Goal: Information Seeking & Learning: Learn about a topic

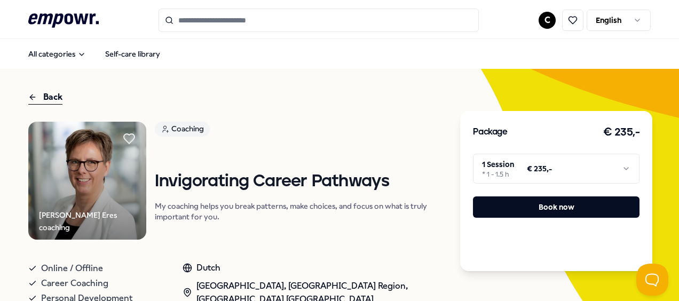
click at [204, 22] on input "Search for products, categories or subcategories" at bounding box center [319, 20] width 320 height 23
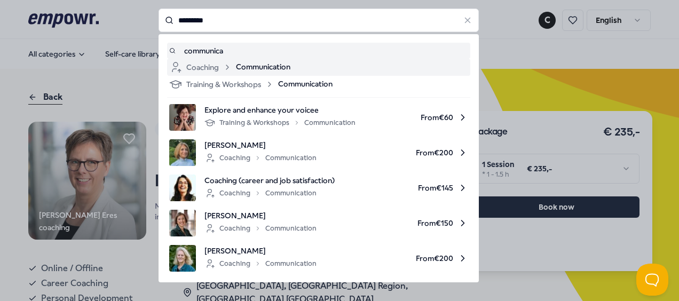
click at [224, 65] on icon at bounding box center [227, 67] width 9 height 9
type input "*********"
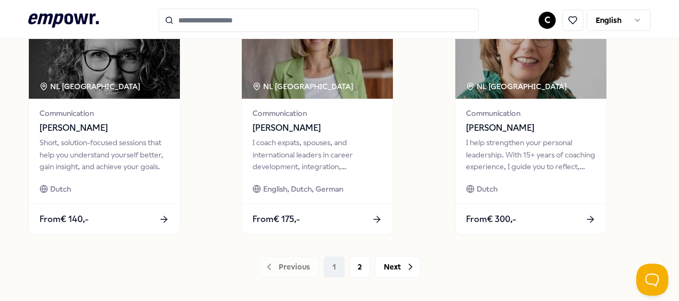
scroll to position [849, 0]
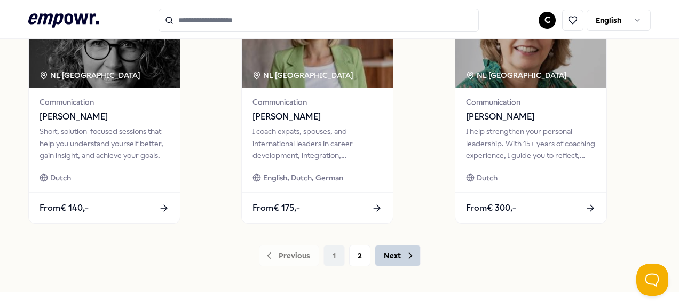
click at [396, 250] on button "Next" at bounding box center [398, 255] width 46 height 21
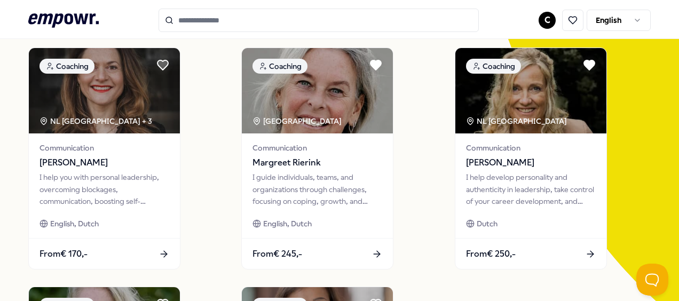
scroll to position [349, 0]
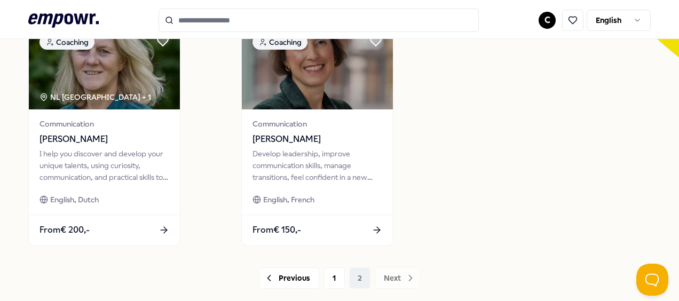
click at [251, 22] on input "Search for products, categories or subcategories" at bounding box center [319, 20] width 320 height 23
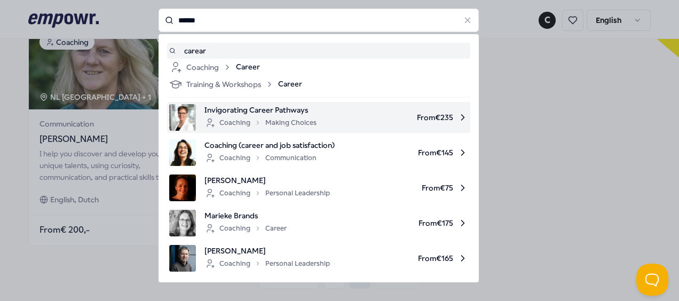
click at [293, 111] on span "Invigorating Career Pathways" at bounding box center [260, 110] width 112 height 12
type input "******"
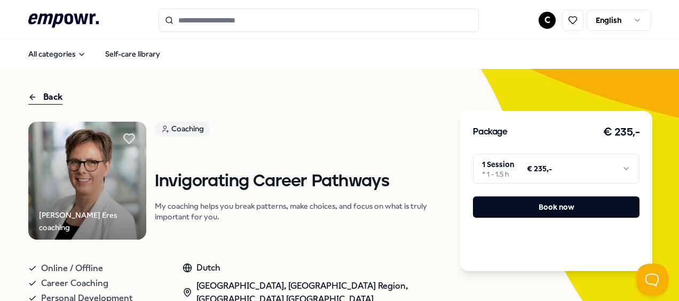
click at [51, 95] on div "Back" at bounding box center [45, 97] width 34 height 14
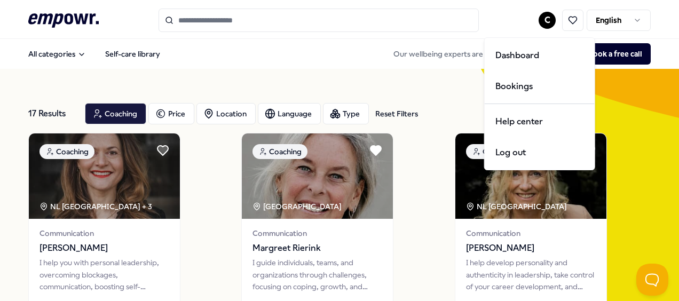
click at [539, 21] on html ".empowr-logo_svg__cls-1{fill:#03032f} C English All categories Self-care librar…" at bounding box center [339, 150] width 679 height 301
click at [511, 88] on div "Bookings" at bounding box center [540, 86] width 106 height 31
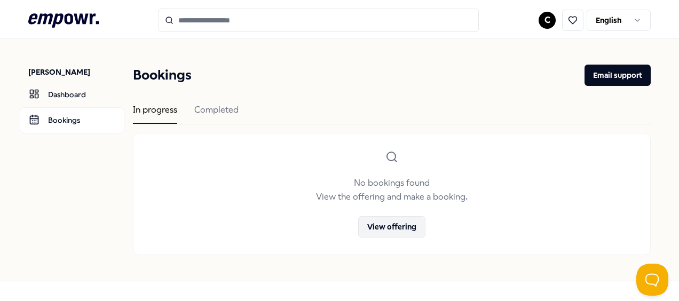
click at [393, 229] on button "View offering" at bounding box center [391, 226] width 67 height 21
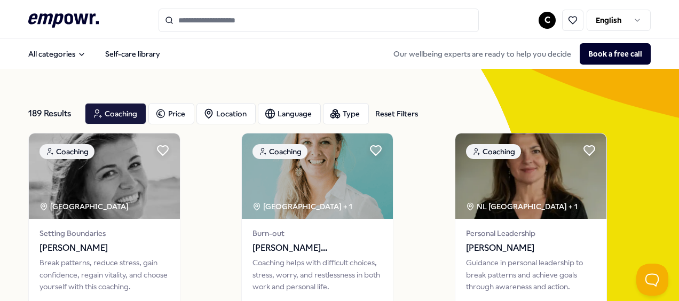
scroll to position [263, 0]
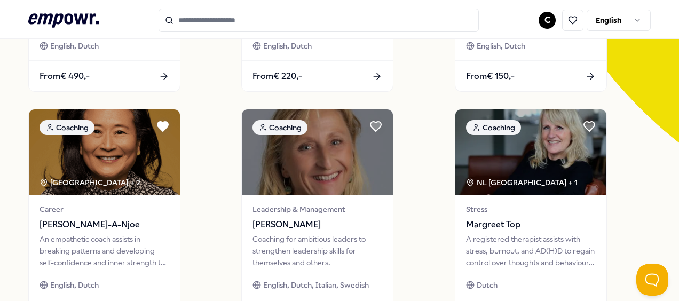
click at [286, 26] on input "Search for products, categories or subcategories" at bounding box center [319, 20] width 320 height 23
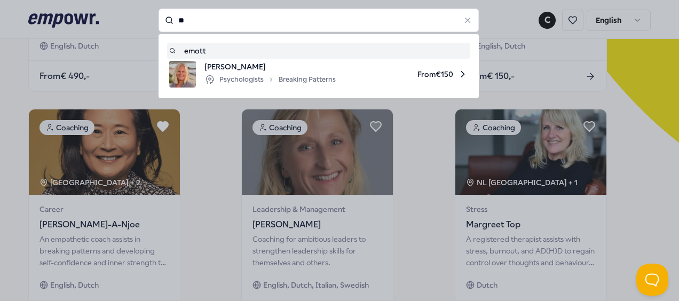
type input "*"
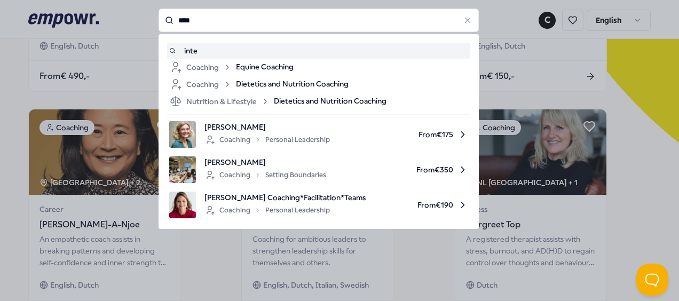
type input "****"
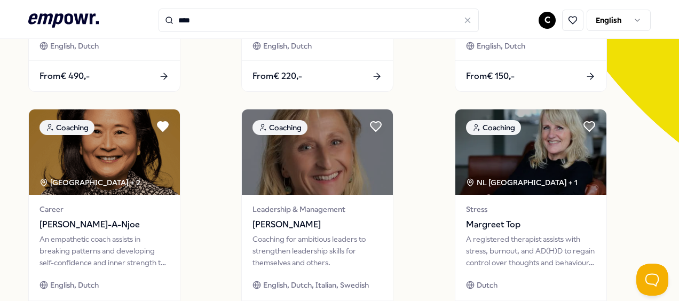
click at [463, 22] on icon at bounding box center [468, 20] width 10 height 10
click at [212, 25] on input "Search for products, categories or subcategories" at bounding box center [319, 20] width 320 height 23
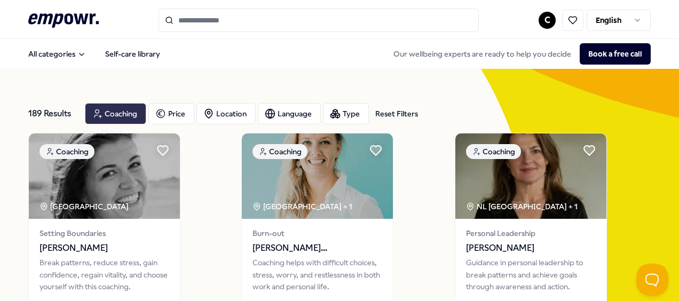
click at [101, 113] on icon "button" at bounding box center [97, 113] width 11 height 13
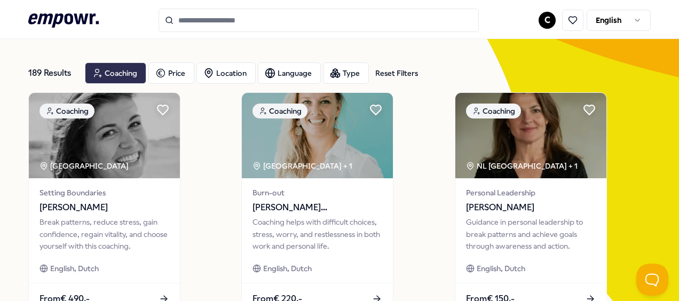
scroll to position [21, 0]
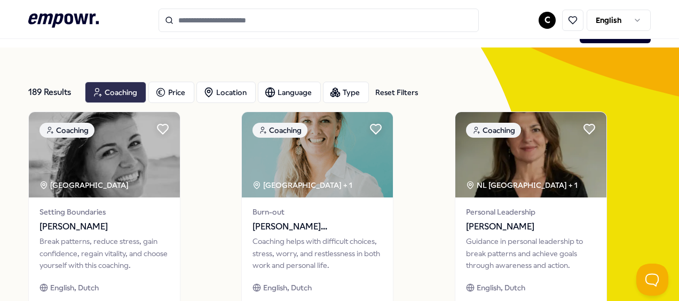
click at [396, 92] on div "Reset Filters" at bounding box center [396, 92] width 43 height 12
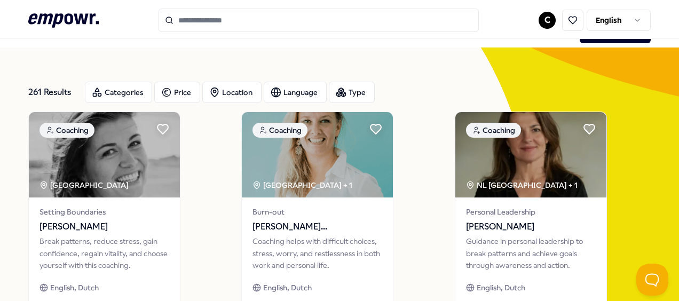
click at [184, 26] on input "Search for products, categories or subcategories" at bounding box center [319, 20] width 320 height 23
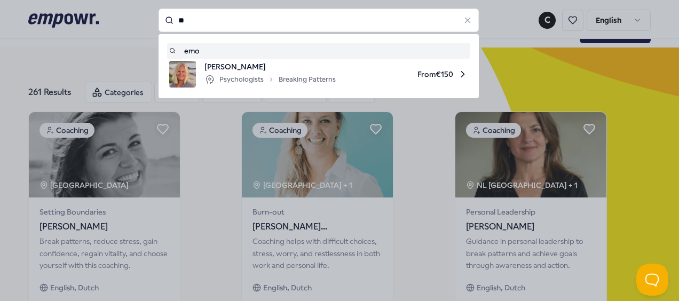
type input "*"
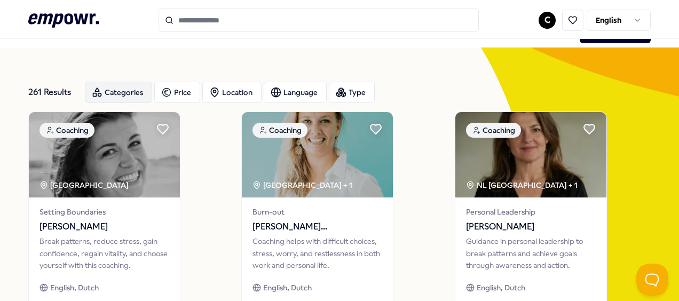
click at [117, 88] on div "Categories" at bounding box center [118, 92] width 67 height 21
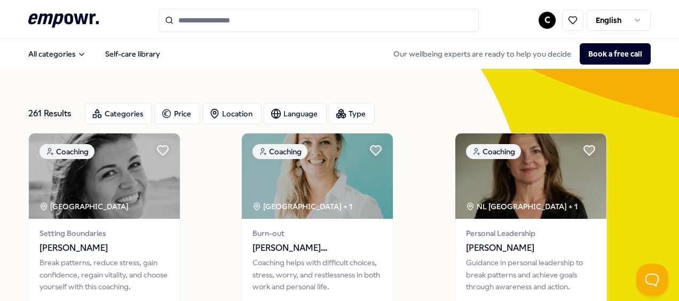
click at [214, 14] on input "Search for products, categories or subcategories" at bounding box center [319, 20] width 320 height 23
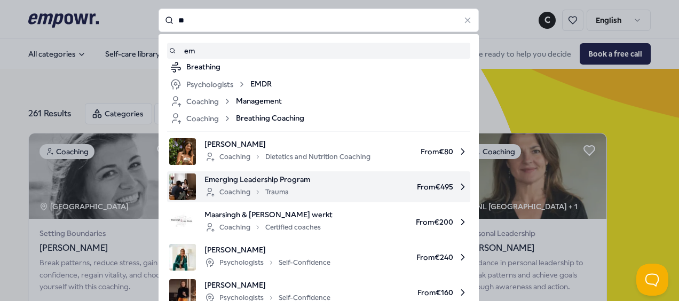
click at [289, 185] on span "Emerging Leadership Program" at bounding box center [257, 180] width 106 height 12
type input "**"
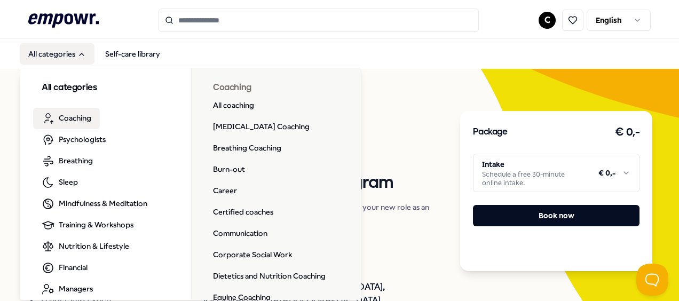
click at [76, 118] on span "Coaching" at bounding box center [75, 118] width 33 height 12
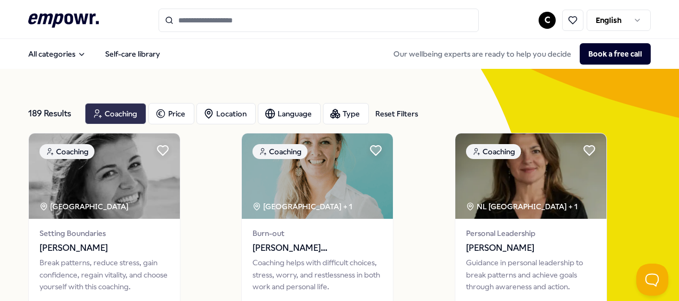
click at [114, 112] on div "Coaching" at bounding box center [115, 113] width 61 height 21
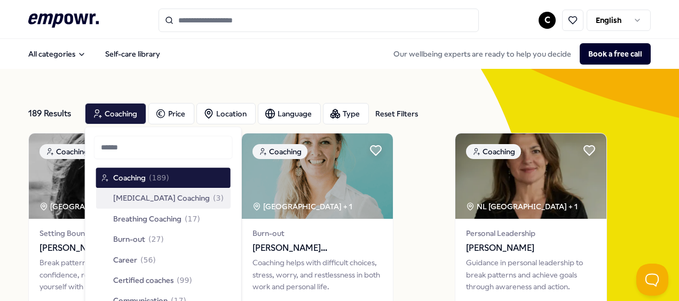
click at [138, 198] on span "[MEDICAL_DATA] Coaching" at bounding box center [161, 199] width 97 height 12
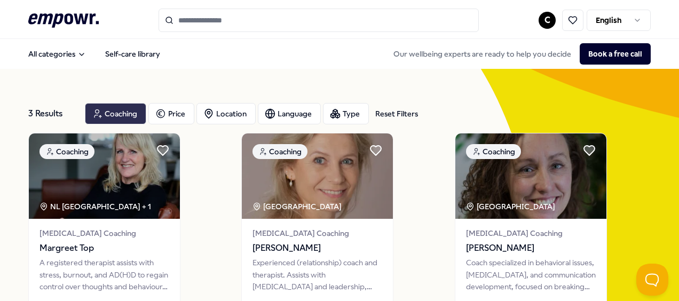
click at [131, 112] on div "Coaching" at bounding box center [115, 113] width 61 height 21
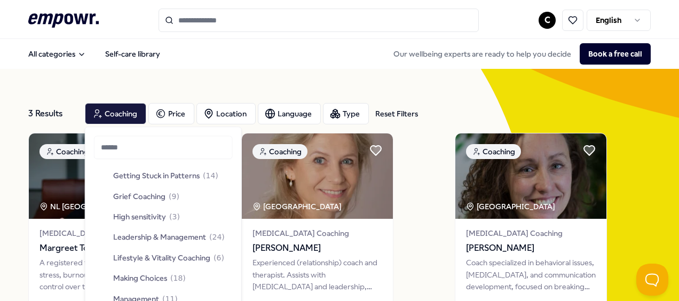
scroll to position [230, 0]
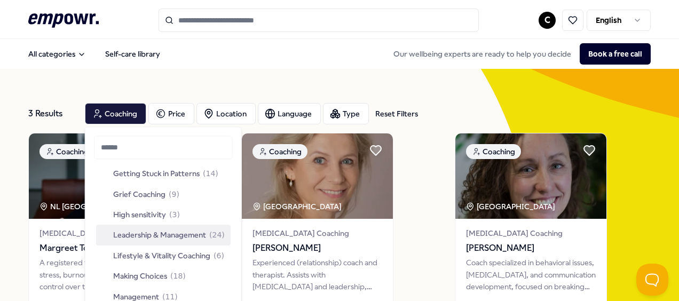
click at [156, 236] on span "Leadership & Management" at bounding box center [159, 236] width 93 height 12
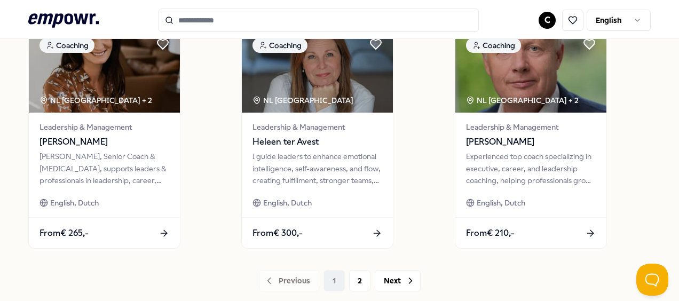
scroll to position [840, 0]
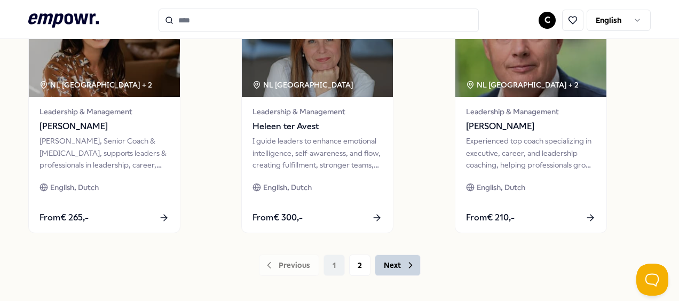
click at [395, 263] on button "Next" at bounding box center [398, 265] width 46 height 21
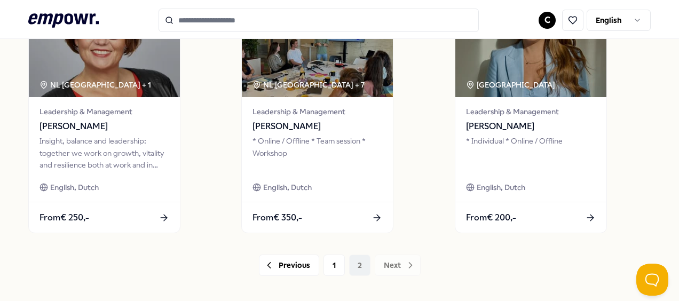
scroll to position [577, 0]
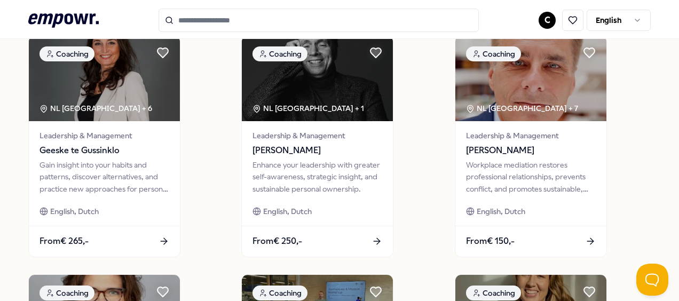
click at [670, 90] on div "24 Results Reset Filters Coaching Price Location Language Type Reset Filters Co…" at bounding box center [339, 28] width 679 height 1073
click at [670, 80] on div "24 Results Reset Filters Coaching Price Location Language Type Reset Filters Co…" at bounding box center [339, 28] width 679 height 1073
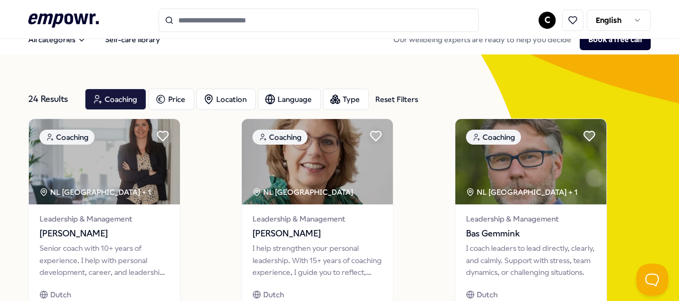
scroll to position [0, 0]
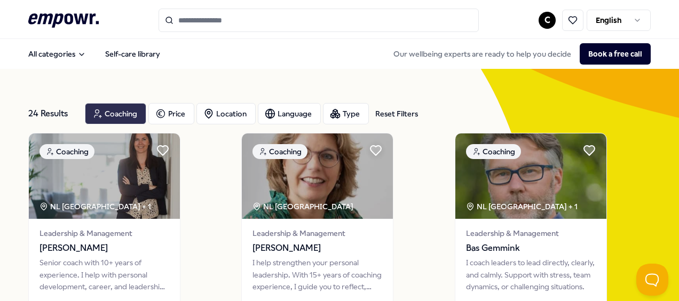
click at [120, 114] on div "Coaching" at bounding box center [115, 113] width 61 height 21
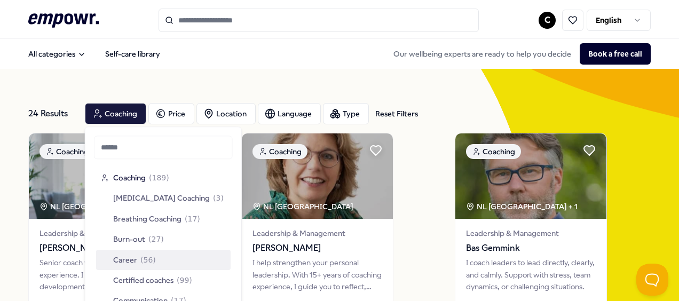
click at [119, 262] on span "Career" at bounding box center [125, 260] width 24 height 12
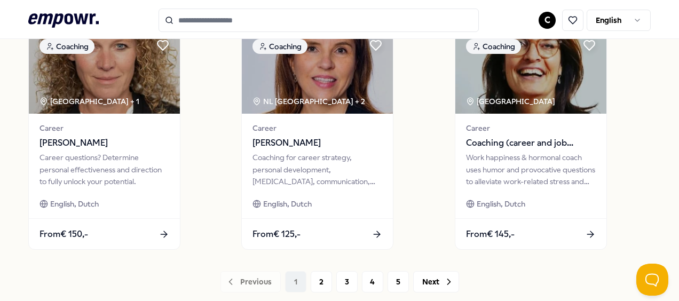
scroll to position [825, 0]
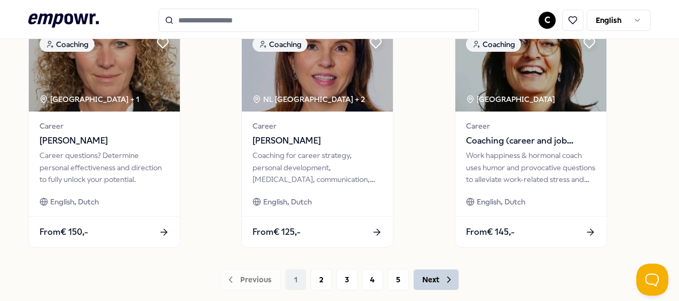
click at [429, 282] on button "Next" at bounding box center [436, 279] width 46 height 21
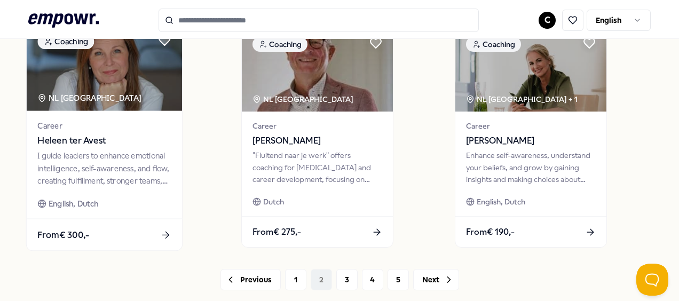
click at [88, 173] on div "I guide leaders to enhance emotional intelligence, self-awareness, and flow, cr…" at bounding box center [103, 168] width 133 height 37
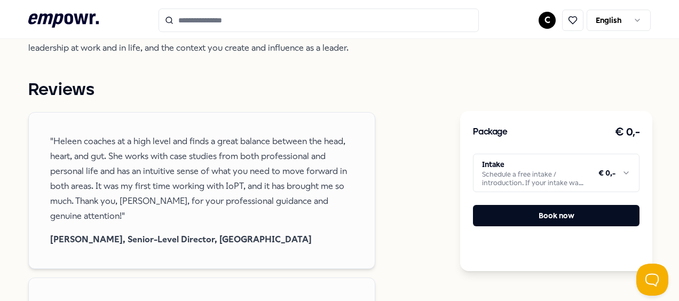
scroll to position [161, 0]
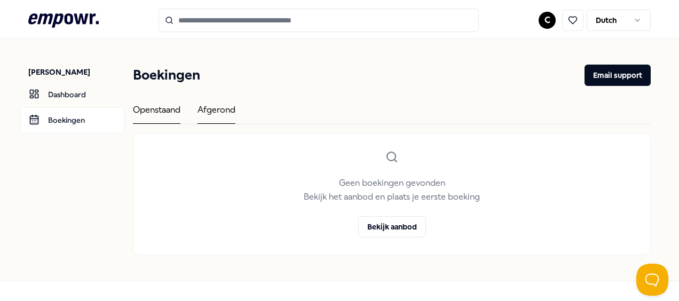
click at [217, 111] on div "Afgerond" at bounding box center [217, 113] width 38 height 21
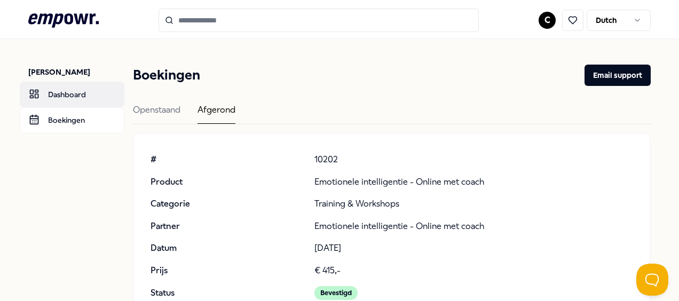
click at [68, 98] on link "Dashboard" at bounding box center [72, 95] width 105 height 26
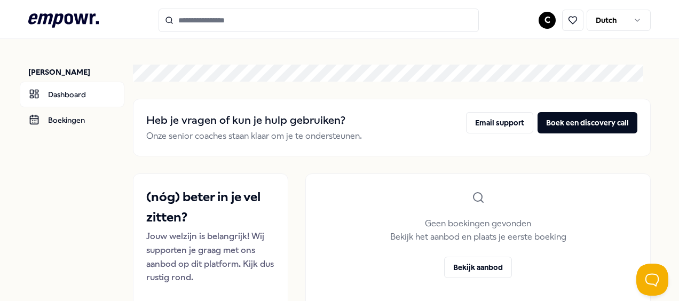
scroll to position [206, 0]
